Goal: Transaction & Acquisition: Purchase product/service

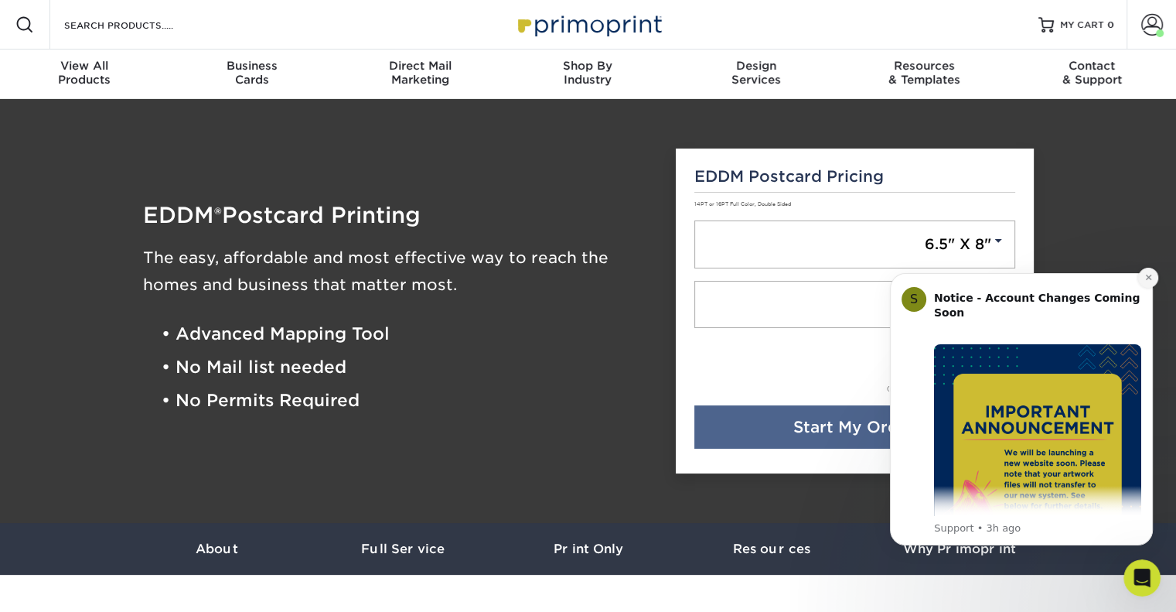
click at [1150, 275] on icon "Dismiss notification" at bounding box center [1147, 277] width 5 height 5
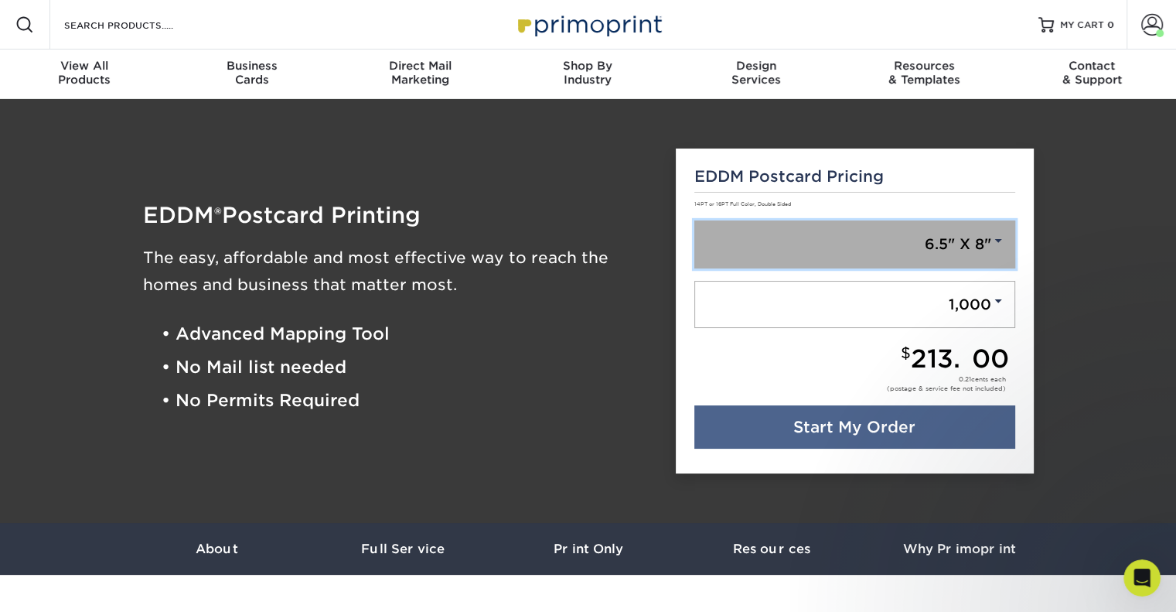
click at [996, 247] on link "6.5" X 8"" at bounding box center [854, 244] width 321 height 48
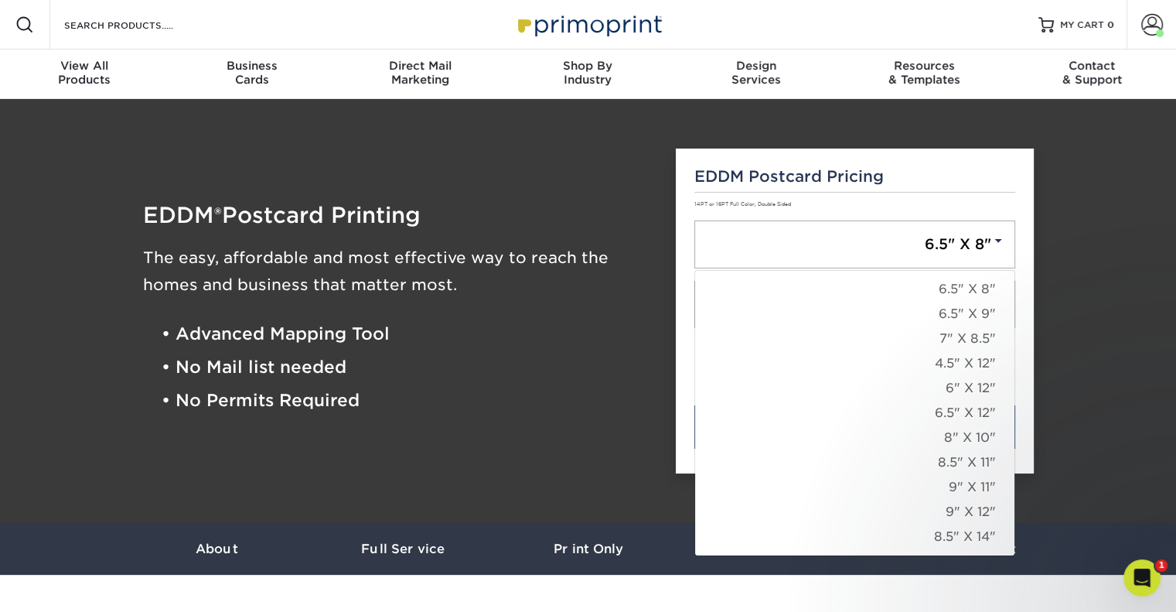
click at [1015, 196] on div "EDDM Postcard Pricing 14PT or 16PT Full Color, Double Sided 6.5" X 8" 6.5" X 8"…" at bounding box center [855, 311] width 358 height 326
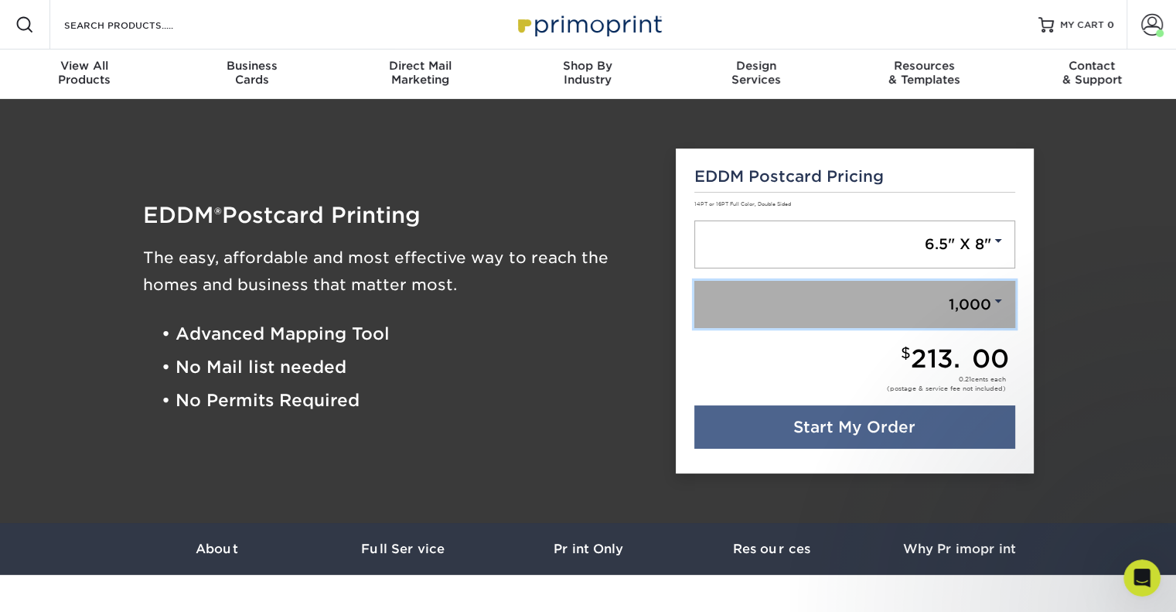
click at [1000, 302] on span at bounding box center [998, 301] width 14 height 14
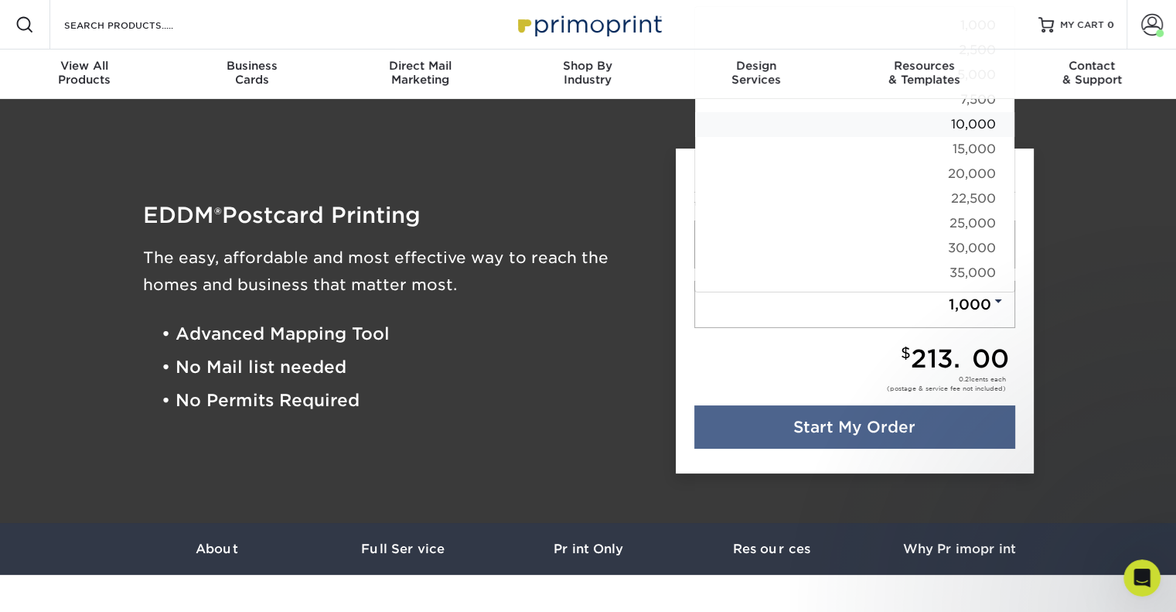
click at [971, 126] on link "10,000" at bounding box center [854, 124] width 319 height 25
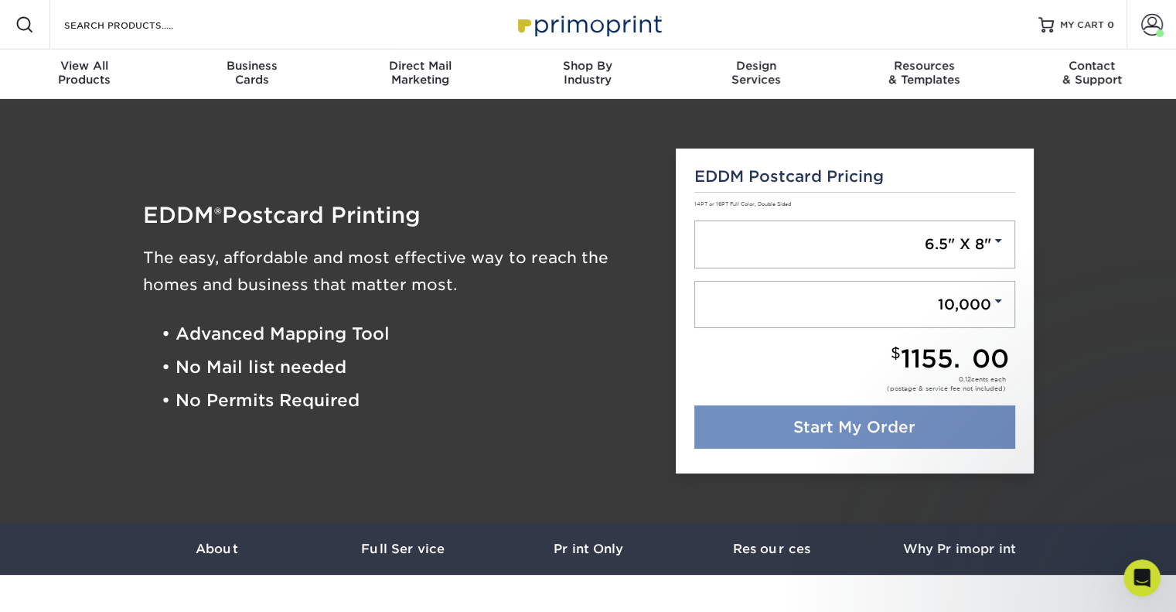
click at [873, 429] on link "Start My Order" at bounding box center [854, 426] width 321 height 43
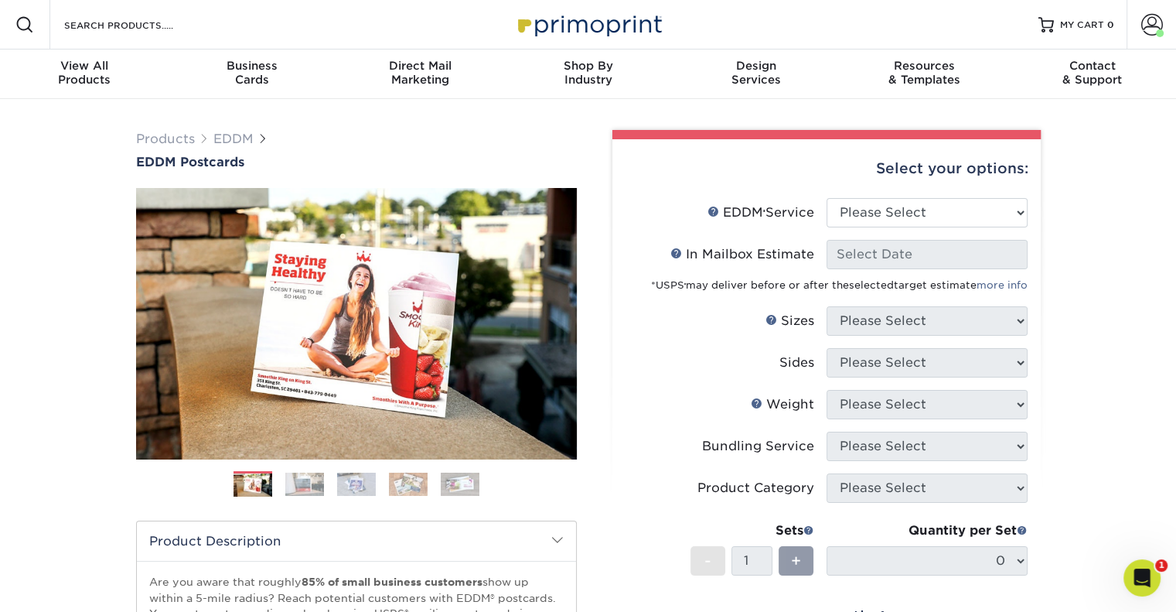
click at [1086, 221] on div "Products EDDM EDDM Postcards Previous Next" at bounding box center [588, 512] width 1176 height 826
click at [903, 200] on select "Please Select Full Service Print Only" at bounding box center [927, 212] width 201 height 29
select select "full_service"
click at [827, 198] on select "Please Select Full Service Print Only" at bounding box center [927, 212] width 201 height 29
select select "-1"
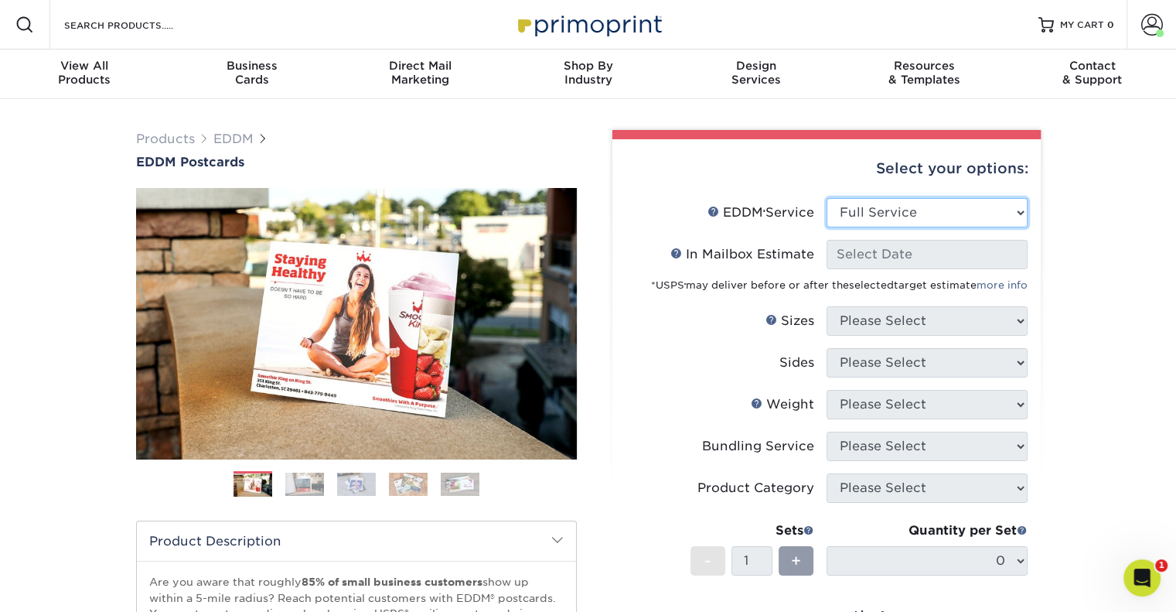
select select "-1"
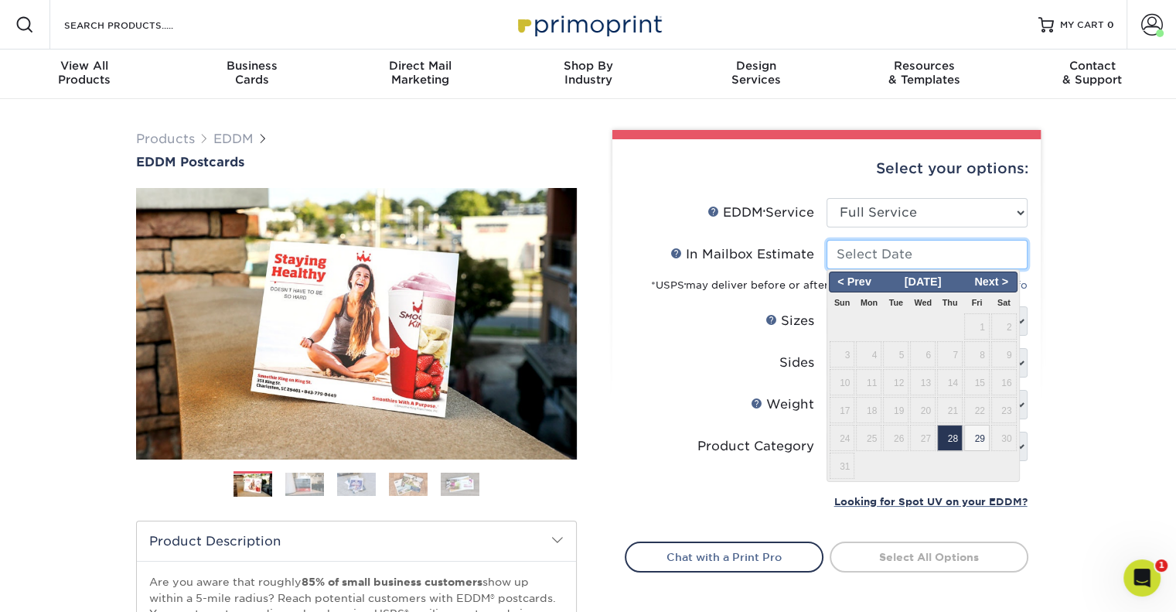
click at [894, 254] on input "In Mailbox Estimate Help In Mailbox Estimate" at bounding box center [927, 254] width 201 height 29
click at [1001, 281] on span "Next >" at bounding box center [991, 282] width 47 height 17
click at [870, 352] on span "8" at bounding box center [869, 354] width 26 height 26
type input "2025-09-08"
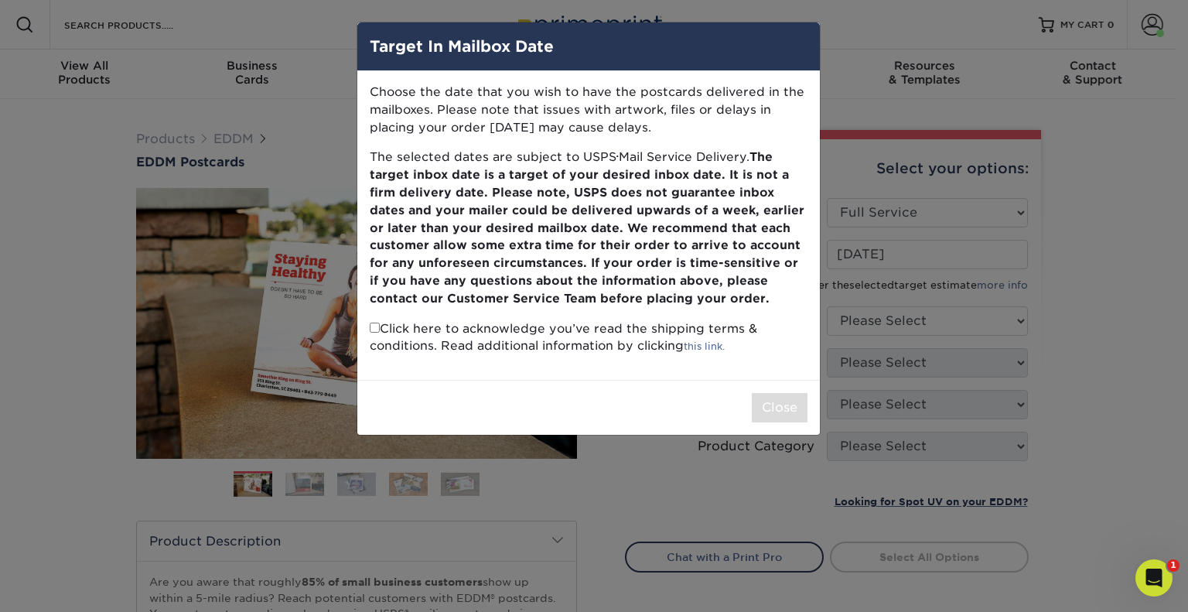
click at [371, 327] on input "checkbox" at bounding box center [375, 327] width 10 height 10
checkbox input "true"
click at [781, 414] on button "Close" at bounding box center [780, 407] width 56 height 29
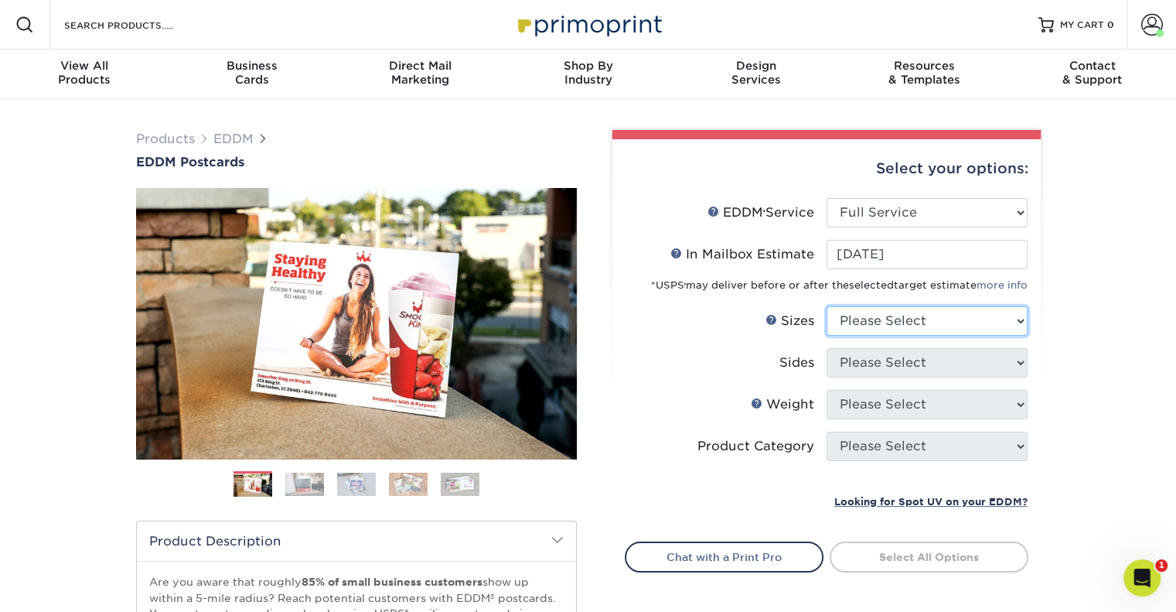
click at [1018, 325] on select "Please Select 4.5" x 12" 6" x 12" 6.5" x 8" 6.5" x 9" 6.5" x 12" 7" x 8.5" 8" x…" at bounding box center [927, 320] width 201 height 29
select select "6.50x8.00"
click at [827, 306] on select "Please Select 4.5" x 12" 6" x 12" 6.5" x 8" 6.5" x 9" 6.5" x 12" 7" x 8.5" 8" x…" at bounding box center [927, 320] width 201 height 29
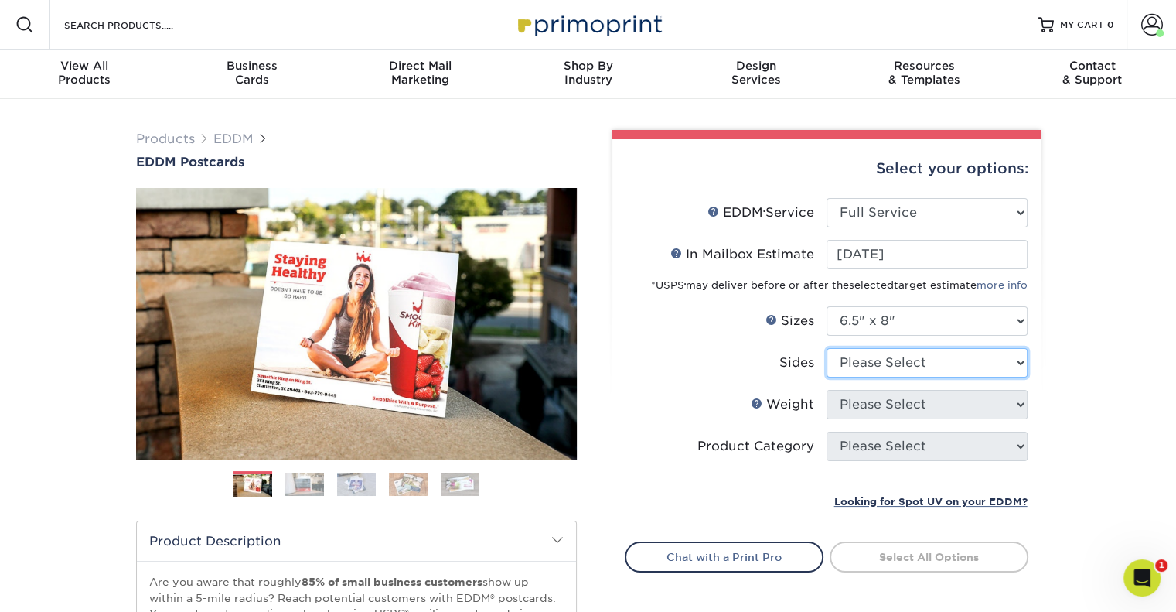
click at [981, 358] on select "Please Select Print Both Sides Print Front Only" at bounding box center [927, 362] width 201 height 29
select select "13abbda7-1d64-4f25-8bb2-c179b224825d"
click at [827, 348] on select "Please Select Print Both Sides Print Front Only" at bounding box center [927, 362] width 201 height 29
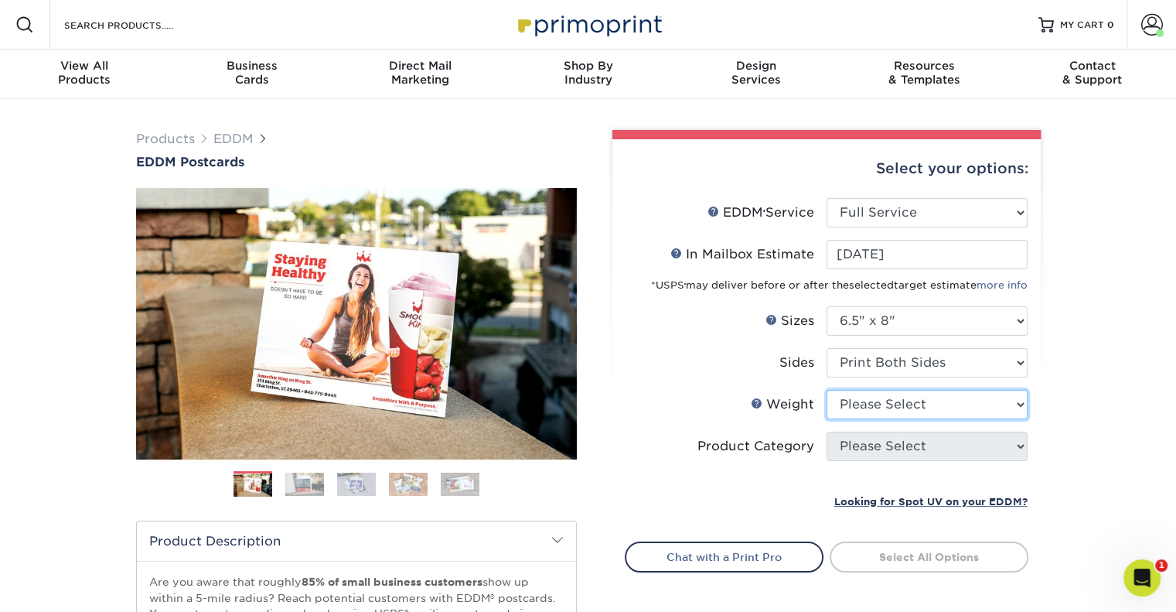
click at [877, 408] on select "Please Select 16PT 14PT" at bounding box center [927, 404] width 201 height 29
select select "14PT"
click at [827, 390] on select "Please Select 16PT 14PT" at bounding box center [927, 404] width 201 height 29
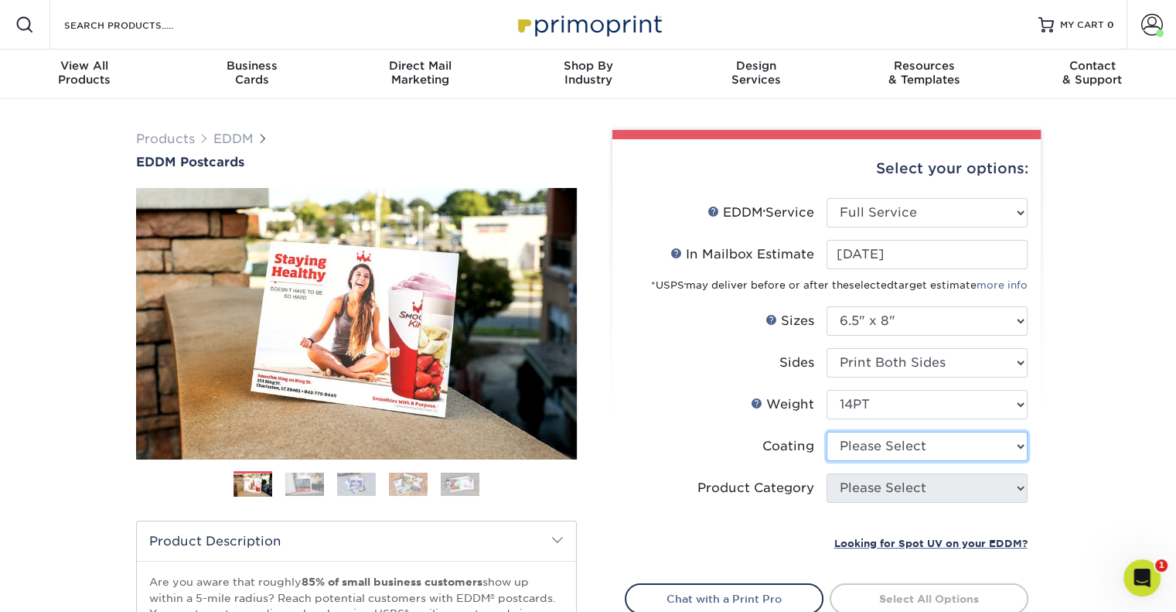
click at [977, 442] on select at bounding box center [927, 446] width 201 height 29
click at [827, 432] on select at bounding box center [927, 446] width 201 height 29
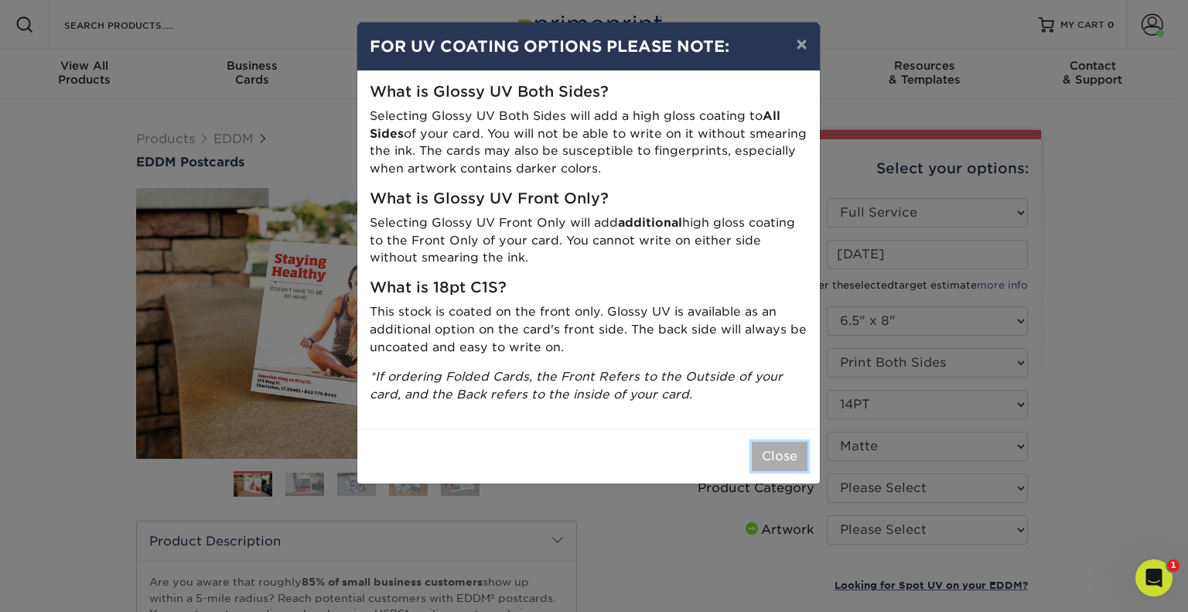
click at [775, 452] on button "Close" at bounding box center [780, 456] width 56 height 29
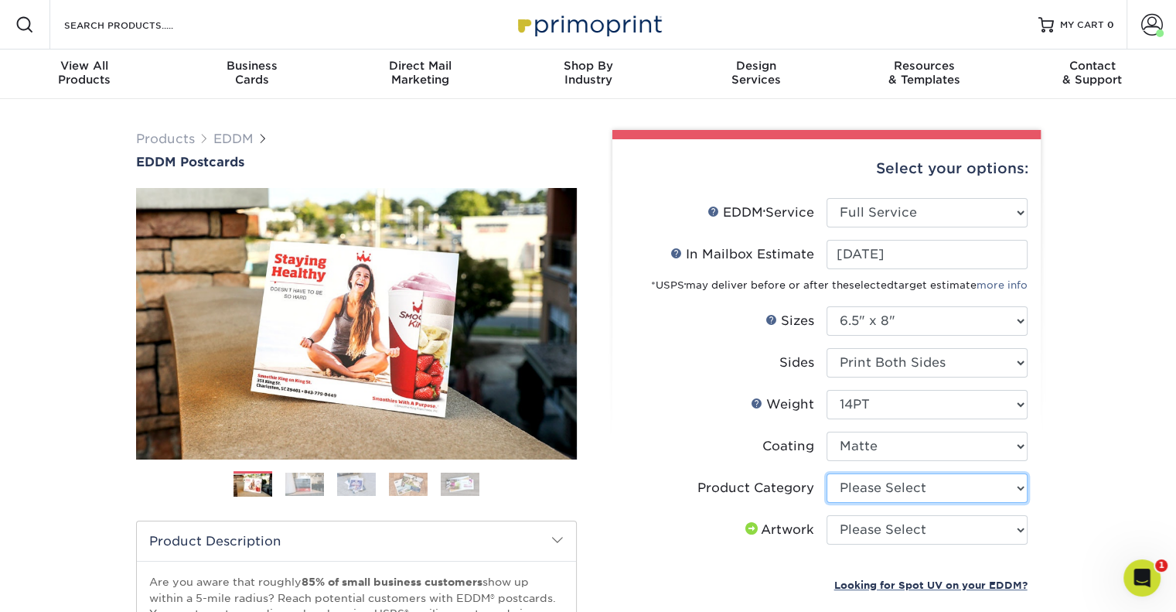
click at [913, 490] on select "Please Select Postcards" at bounding box center [927, 487] width 201 height 29
click at [897, 448] on select at bounding box center [927, 446] width 201 height 29
select select "1e8116af-acfc-44b1-83dc-8181aa338834"
click at [827, 432] on select at bounding box center [927, 446] width 201 height 29
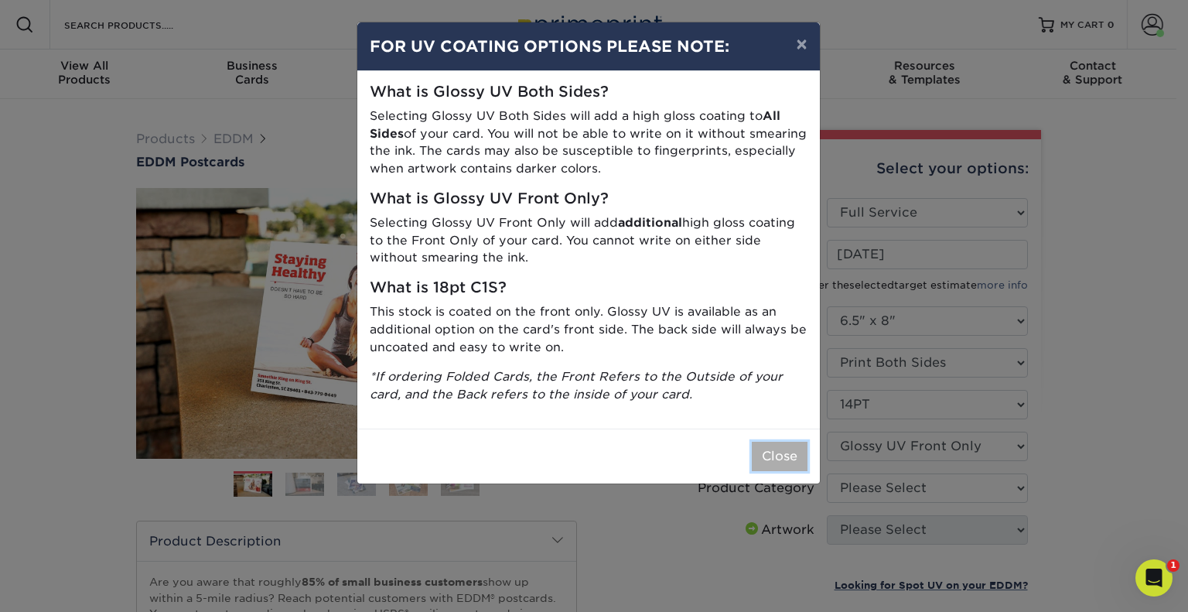
click at [777, 462] on button "Close" at bounding box center [780, 456] width 56 height 29
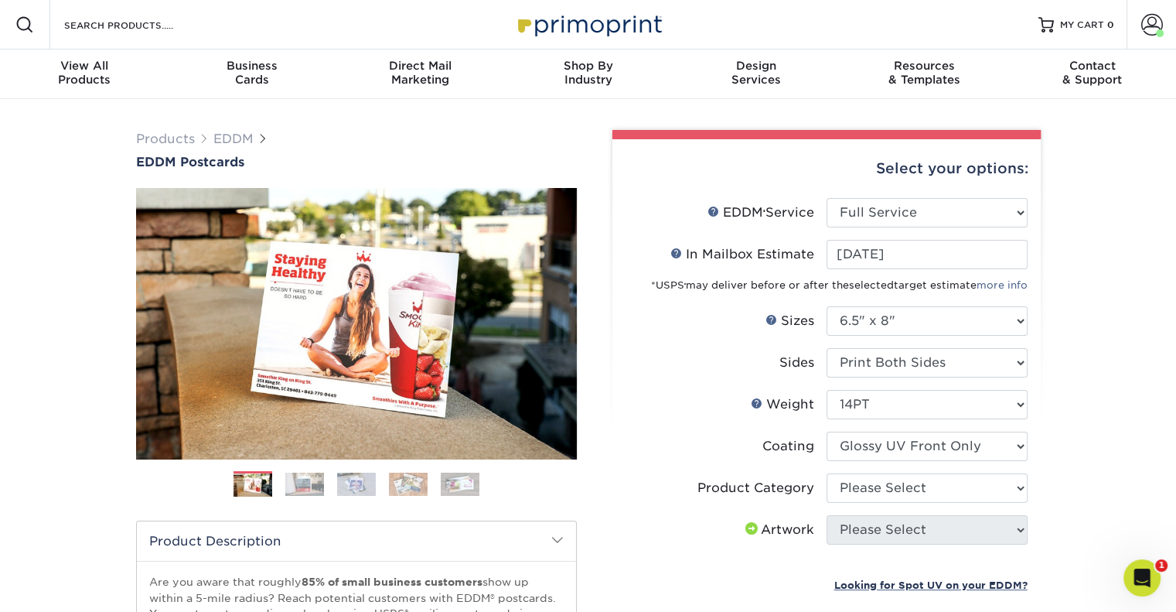
click at [1079, 474] on div "Products EDDM EDDM Postcards Previous Next" at bounding box center [588, 512] width 1176 height 826
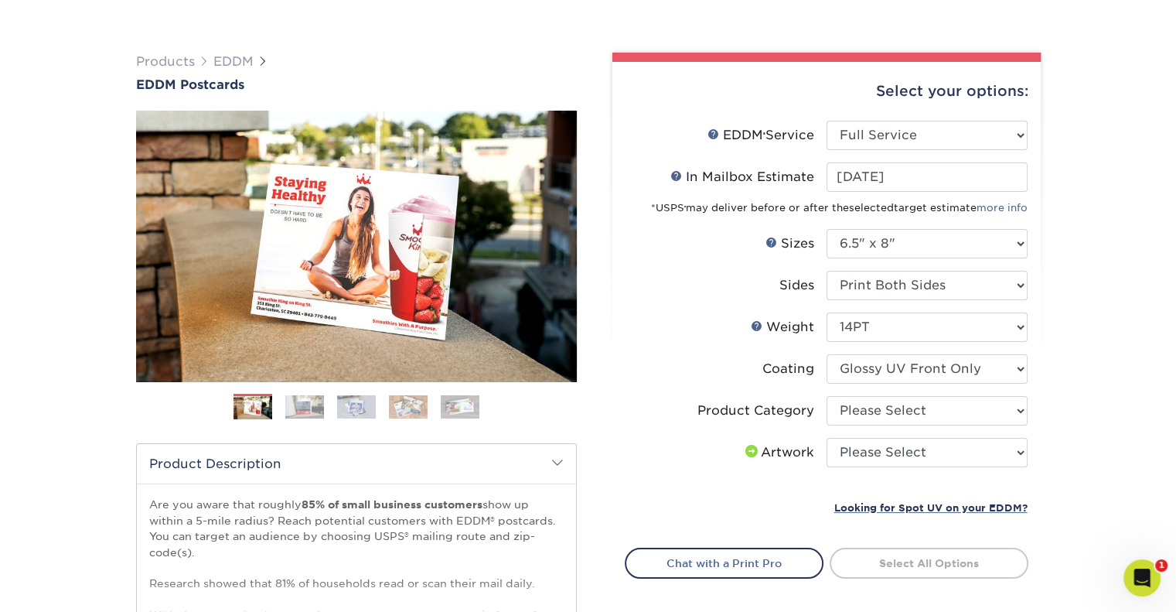
scroll to position [155, 0]
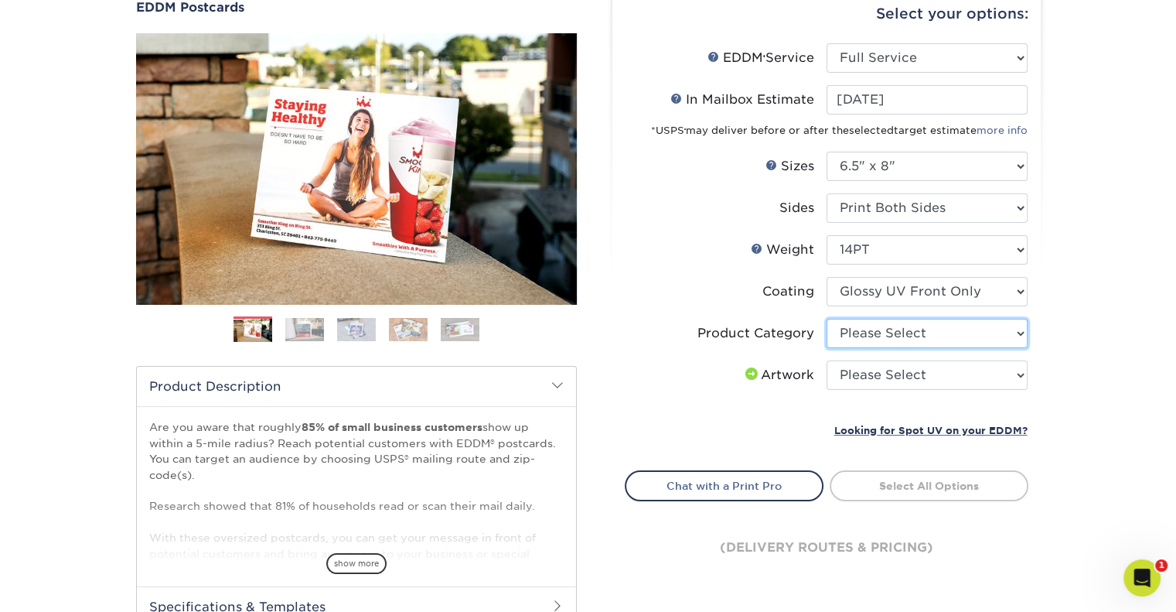
click at [852, 339] on select "Please Select Postcards" at bounding box center [927, 333] width 201 height 29
select select "9b7272e0-d6c8-4c3c-8e97-d3a1bcdab858"
click at [827, 319] on select "Please Select Postcards" at bounding box center [927, 333] width 201 height 29
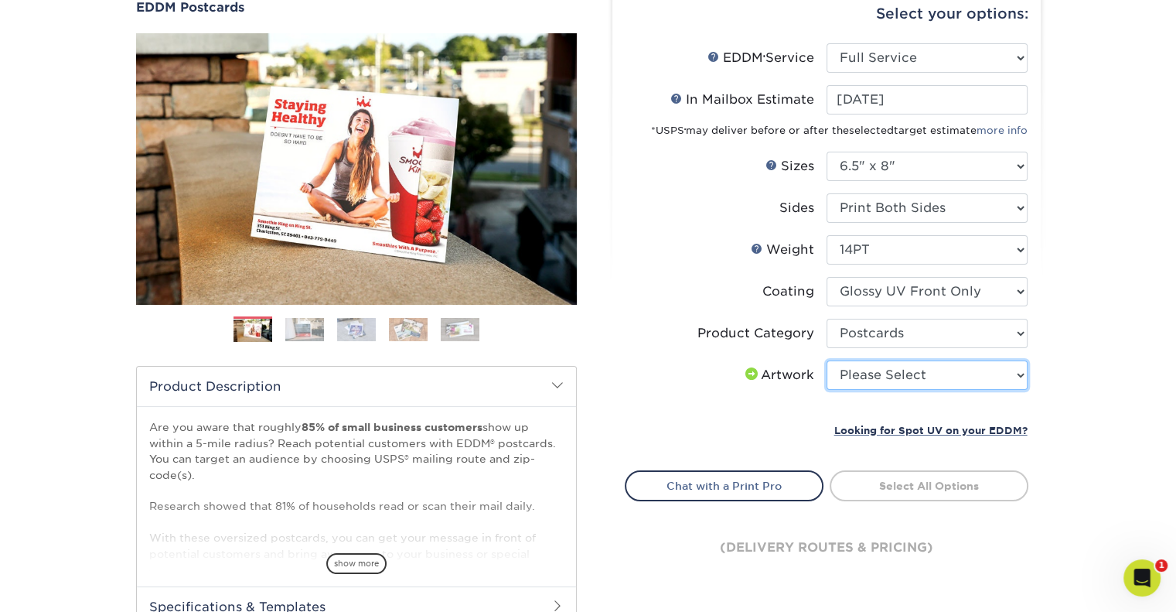
click at [855, 370] on select "Please Select I will upload files I need a design - $150" at bounding box center [927, 374] width 201 height 29
select select "upload"
click at [827, 360] on select "Please Select I will upload files I need a design - $150" at bounding box center [927, 374] width 201 height 29
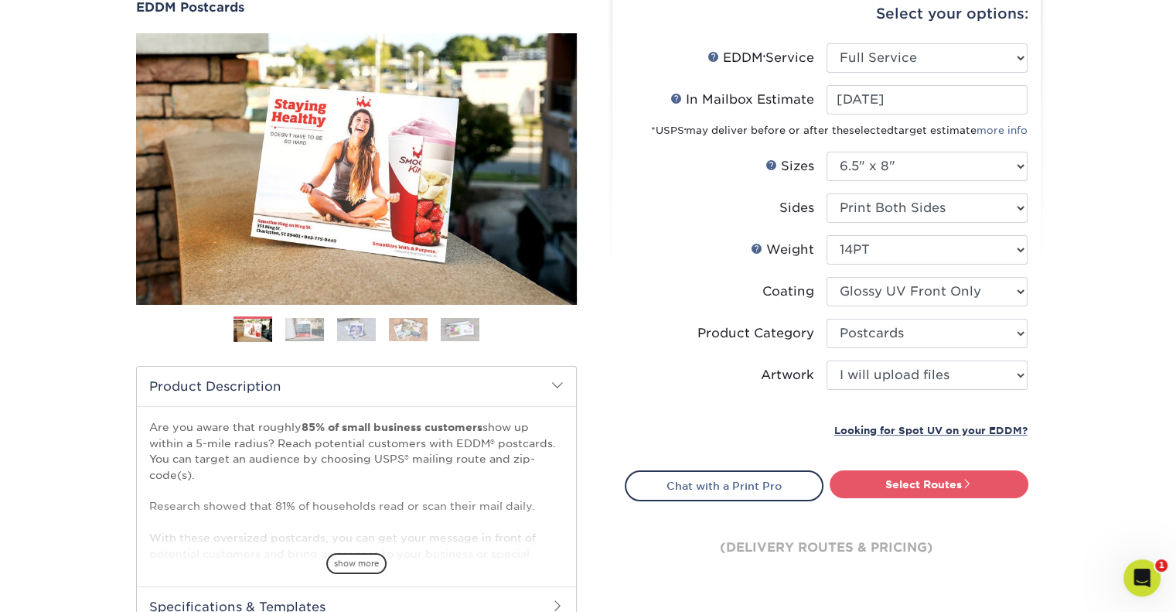
click at [642, 296] on label "Coating" at bounding box center [726, 291] width 201 height 29
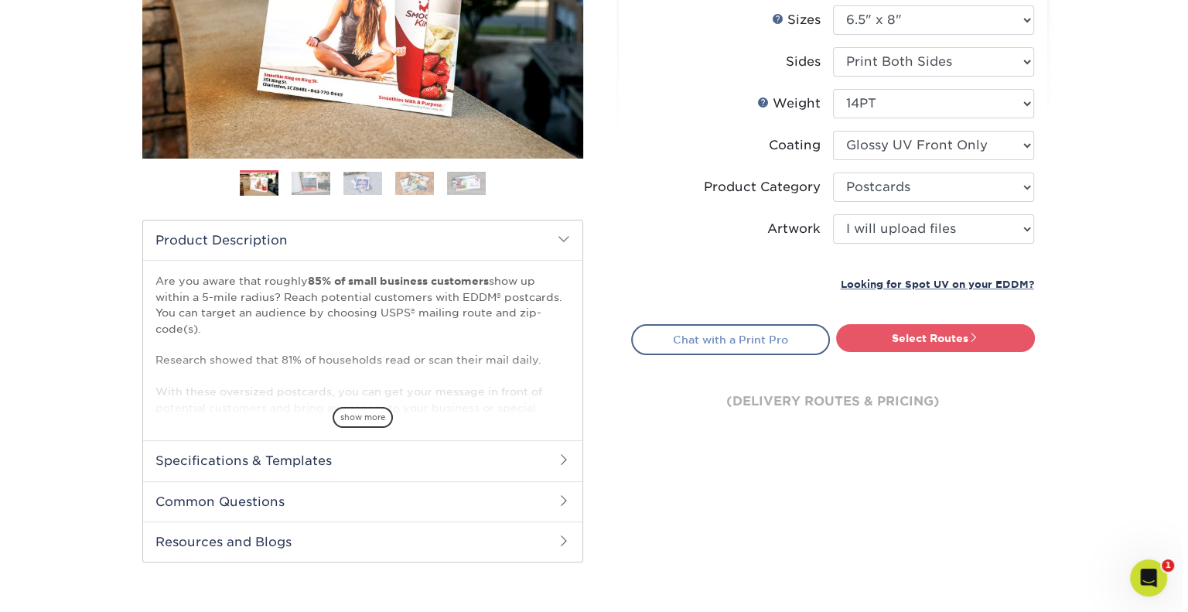
scroll to position [309, 0]
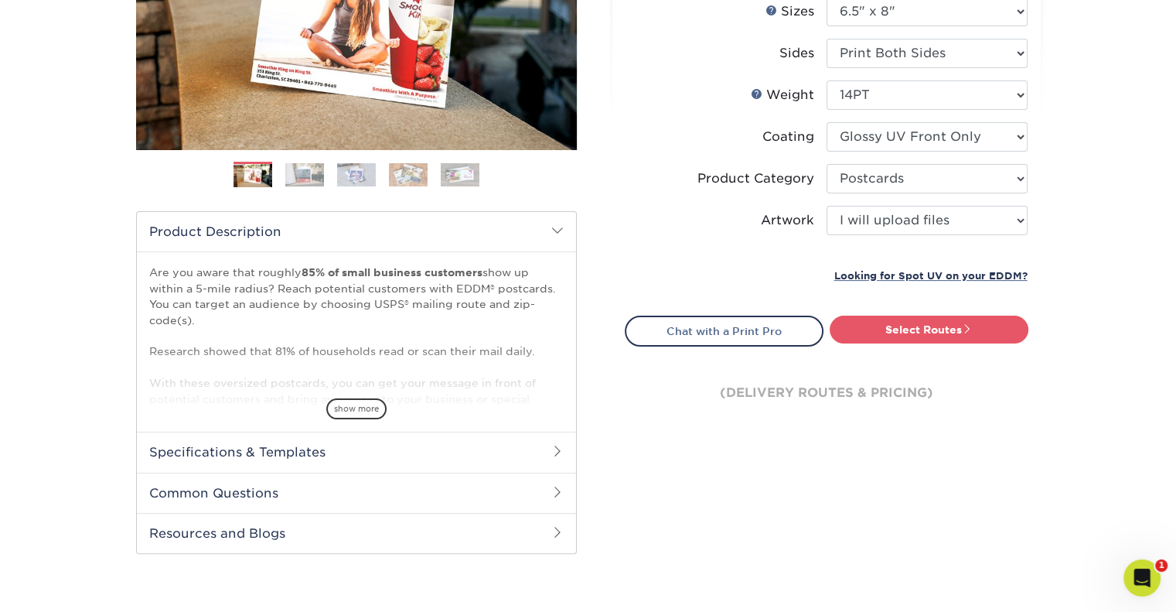
click at [863, 330] on link "Select Routes" at bounding box center [929, 330] width 199 height 28
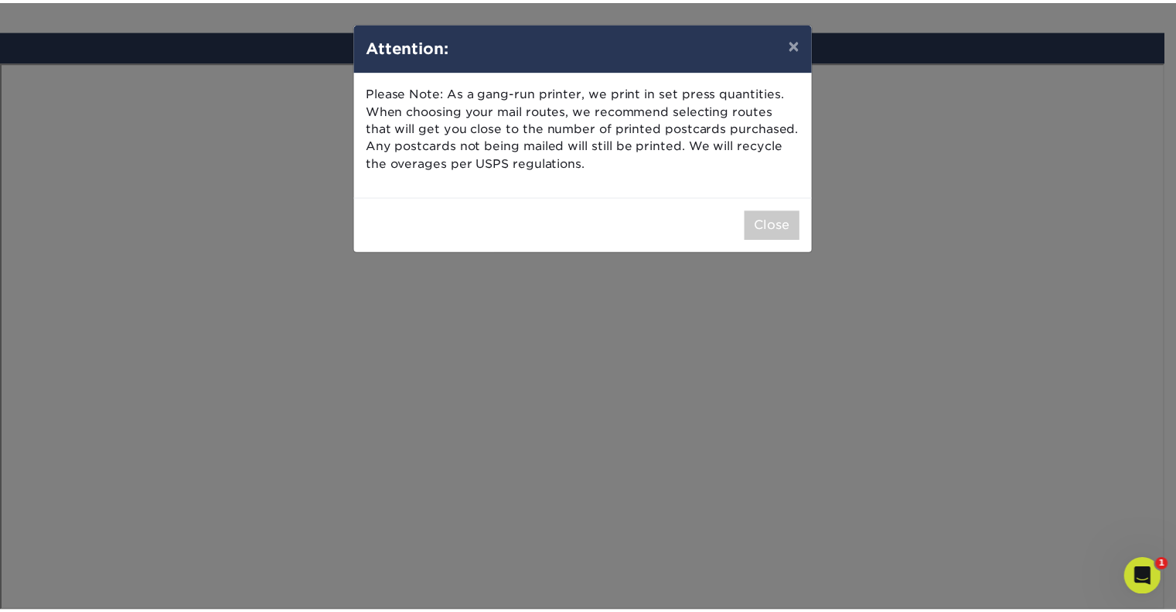
scroll to position [900, 0]
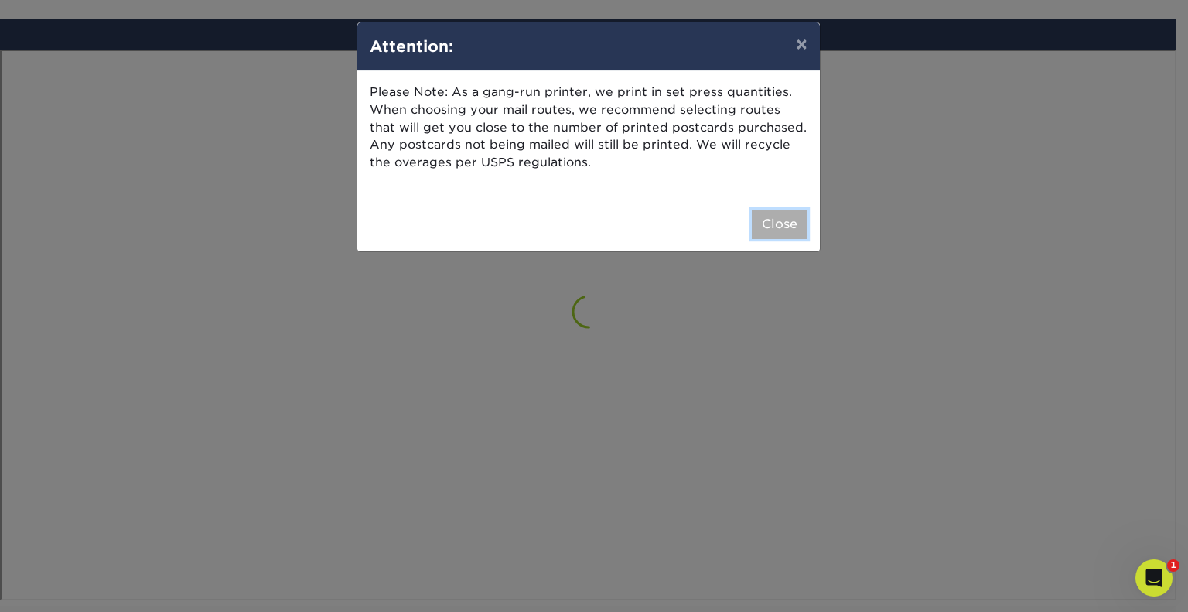
click at [781, 225] on button "Close" at bounding box center [780, 224] width 56 height 29
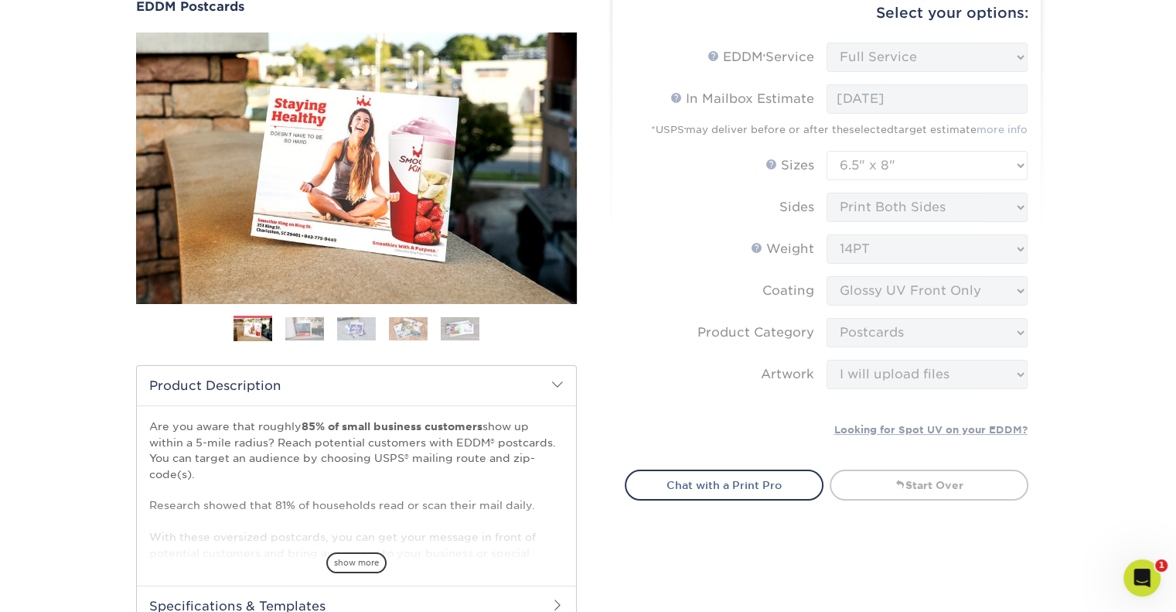
scroll to position [232, 0]
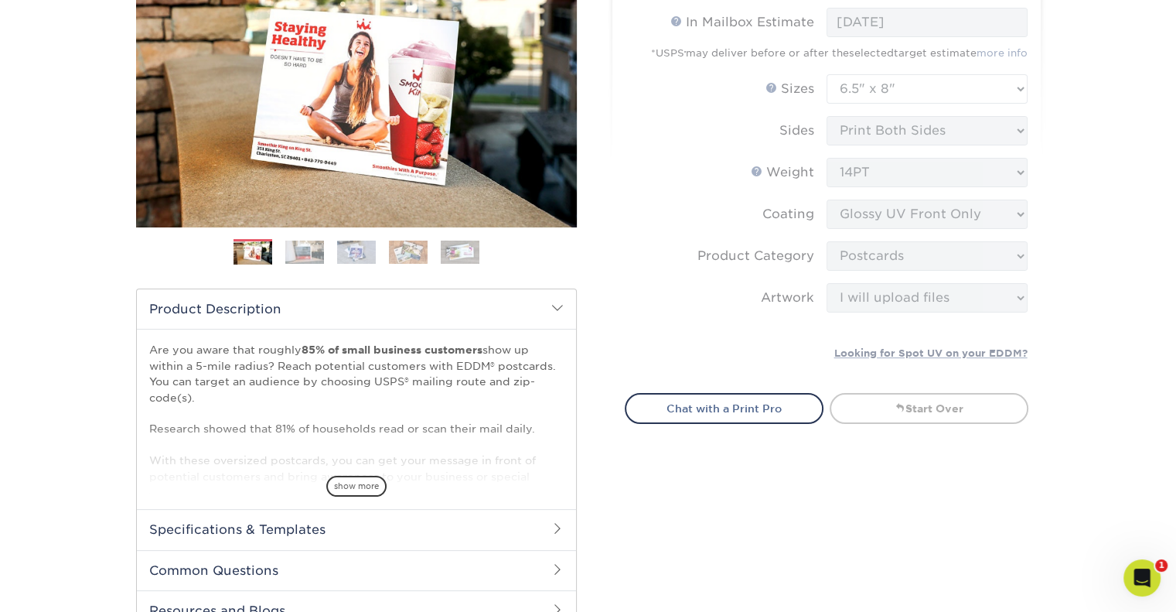
click at [705, 560] on div "Select your options: EDDM Service Help EDDM ® Service Please Select Full Servic…" at bounding box center [820, 274] width 464 height 752
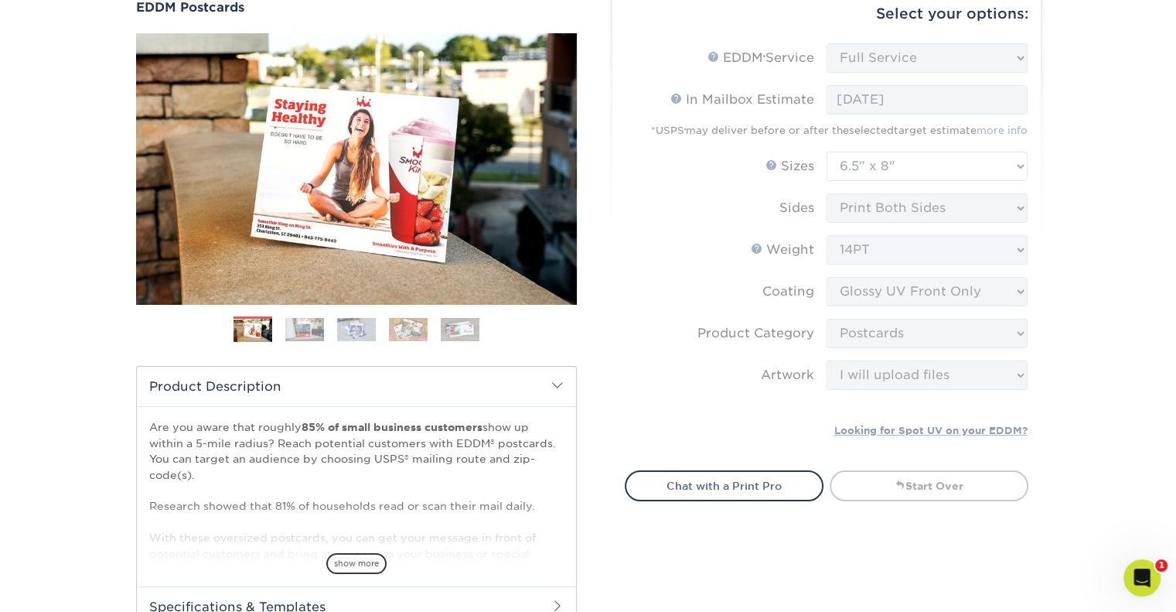
scroll to position [0, 0]
